Goal: Check status: Check status

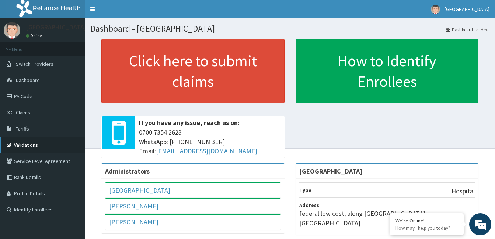
click at [25, 143] on link "Validations" at bounding box center [42, 145] width 85 height 16
click at [35, 145] on link "Validations" at bounding box center [42, 145] width 85 height 16
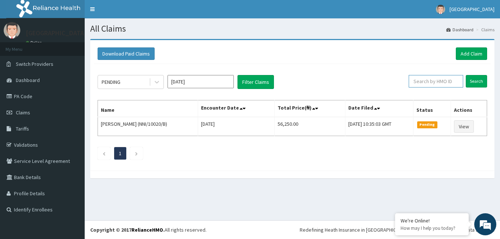
click at [422, 87] on input "text" at bounding box center [436, 81] width 55 height 13
paste input "NPM/10316/A"
type input "NPM/10316/A"
click at [475, 81] on input "Search" at bounding box center [476, 81] width 21 height 13
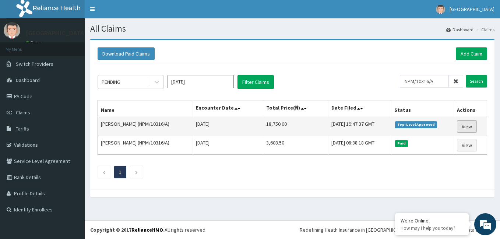
click at [470, 128] on link "View" at bounding box center [467, 126] width 20 height 13
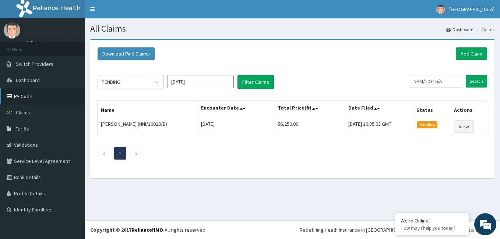
click at [43, 97] on link "PA Code" at bounding box center [42, 96] width 85 height 16
